Goal: Task Accomplishment & Management: Manage account settings

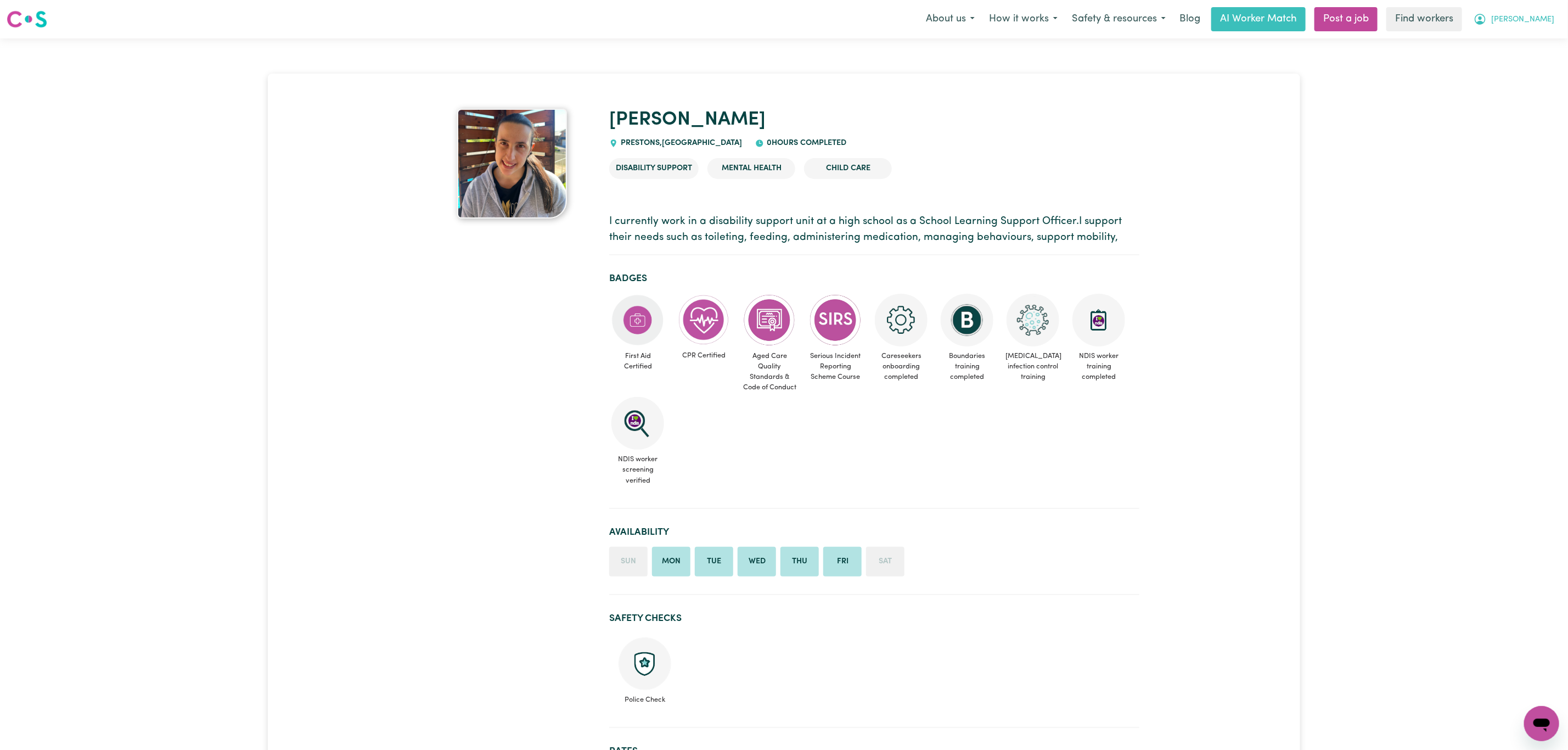
click at [1540, 13] on span "[PERSON_NAME]" at bounding box center [1523, 19] width 63 height 12
click at [1500, 56] on link "Logout" at bounding box center [1518, 62] width 87 height 21
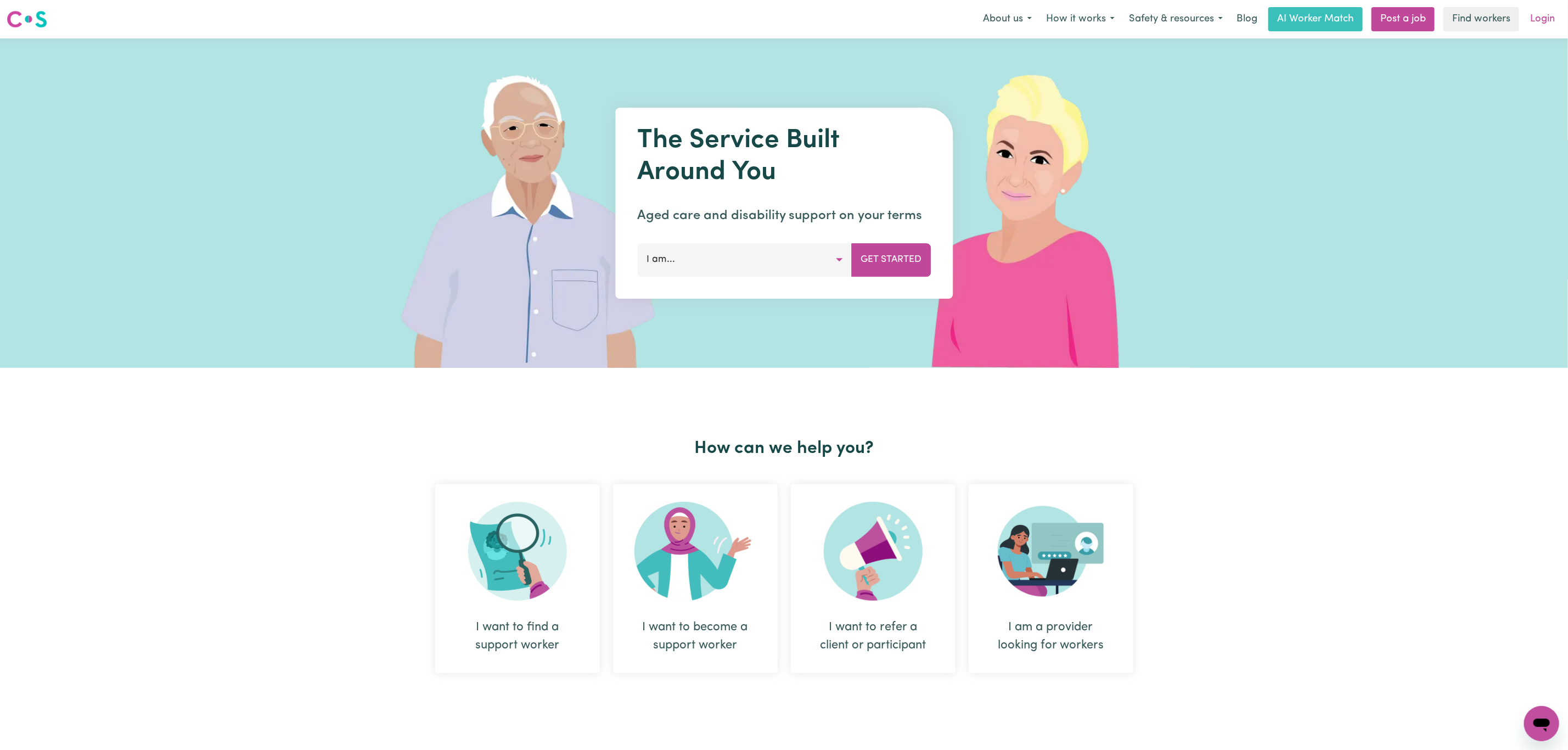
click at [1534, 16] on link "Login" at bounding box center [1542, 19] width 38 height 24
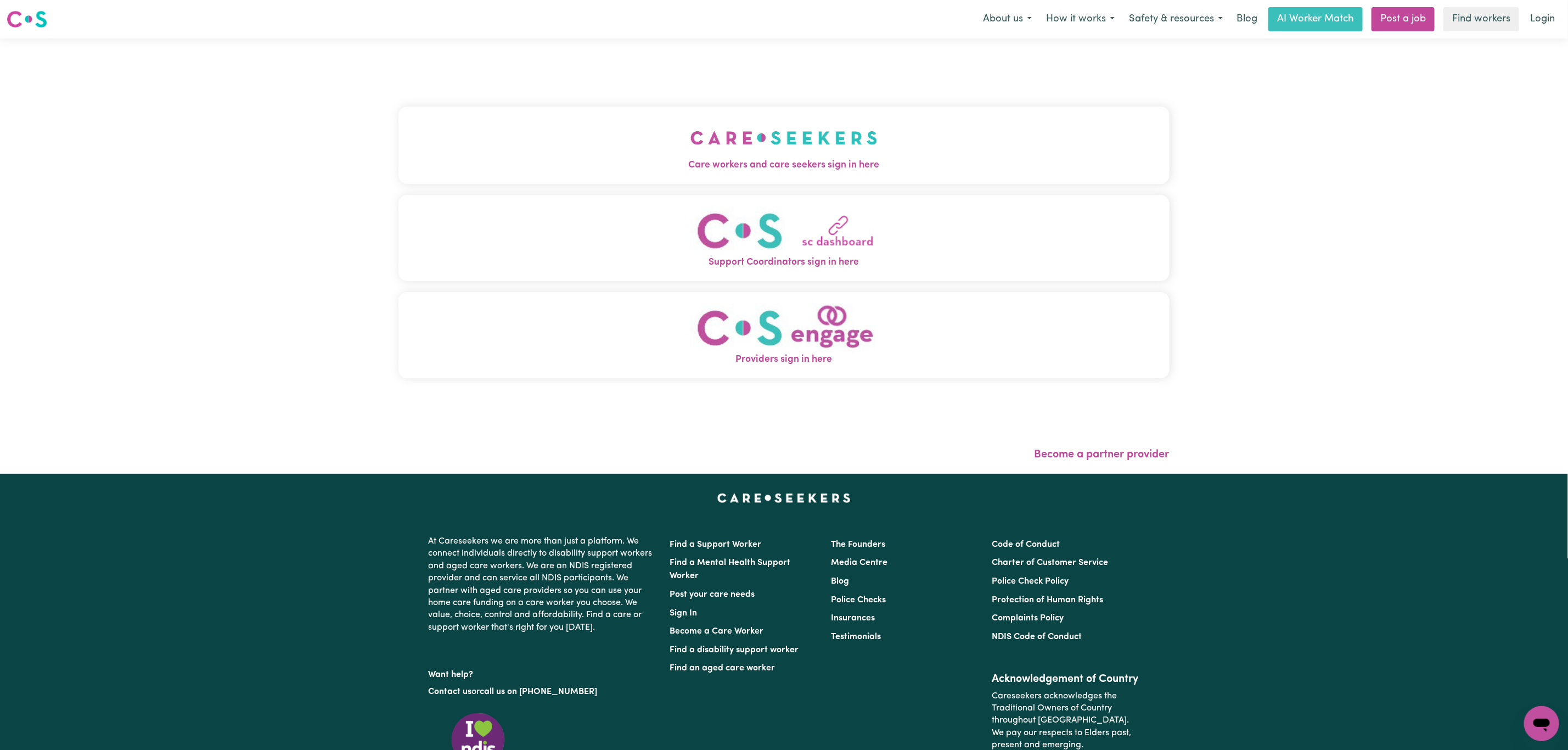
drag, startPoint x: 636, startPoint y: 86, endPoint x: 626, endPoint y: 93, distance: 12.2
click at [633, 89] on div "Care workers and care seekers sign in here Support Coordinators sign in here Pr…" at bounding box center [784, 248] width 772 height 375
click at [582, 149] on button "Care workers and care seekers sign in here" at bounding box center [784, 145] width 772 height 77
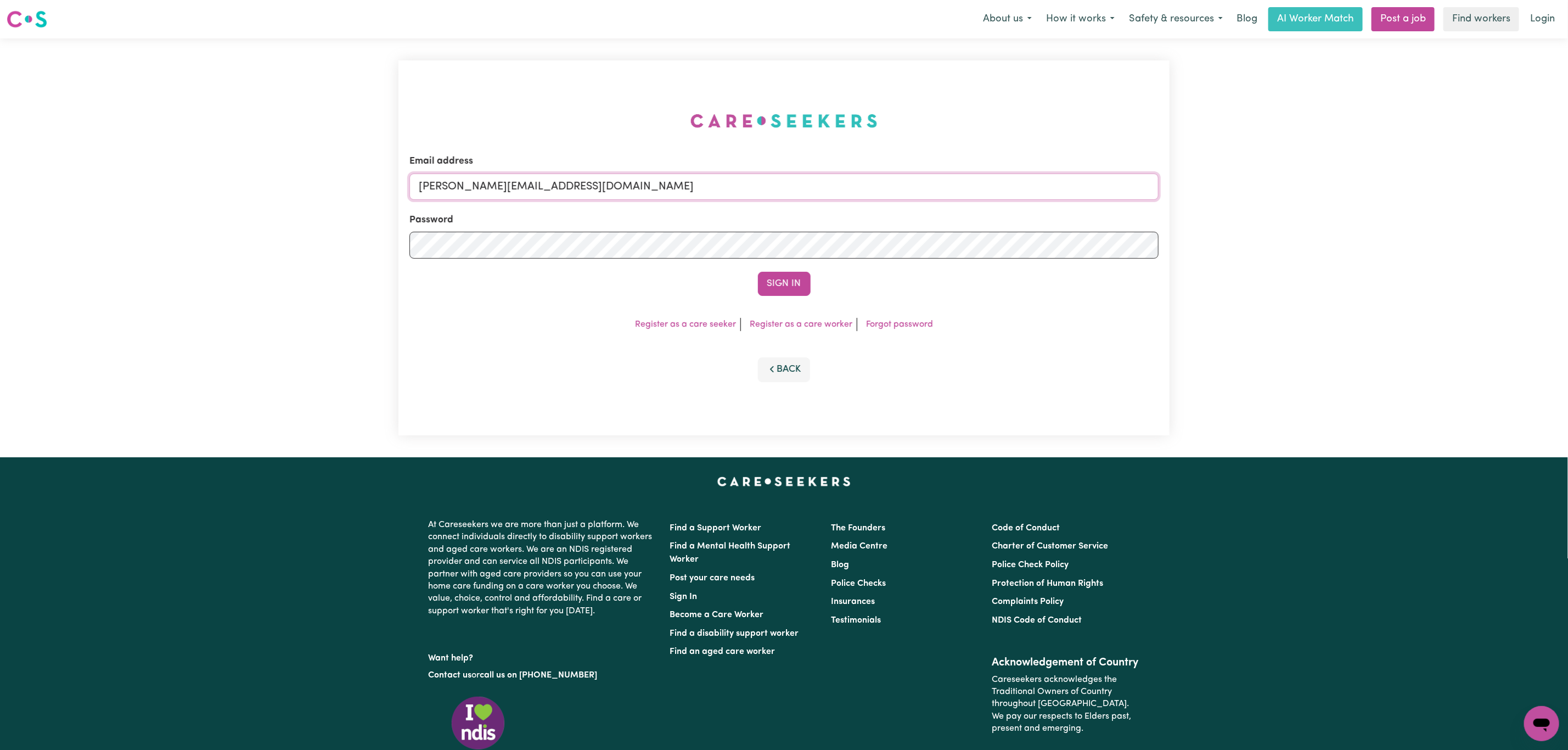
click at [566, 193] on input "[PERSON_NAME][EMAIL_ADDRESS][DOMAIN_NAME]" at bounding box center [784, 186] width 750 height 26
drag, startPoint x: 478, startPoint y: 187, endPoint x: 778, endPoint y: 202, distance: 300.4
click at [778, 202] on form "Email address [EMAIL_ADDRESS][PERSON_NAME][DOMAIN_NAME] Password Sign In" at bounding box center [784, 225] width 750 height 142
type input "superuser~[EMAIL_ADDRESS][DOMAIN_NAME]"
click at [801, 283] on button "Sign In" at bounding box center [784, 284] width 53 height 24
